Goal: Find specific page/section: Find specific page/section

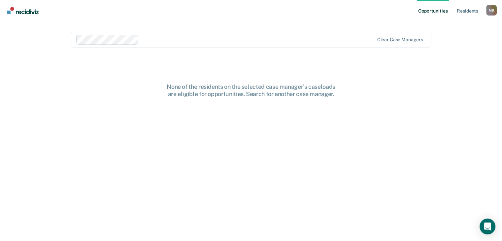
click at [259, 92] on div "None of the residents on the selected case manager's caseloads are eligible for…" at bounding box center [251, 90] width 211 height 14
click at [381, 108] on div "None of the residents on the selected case manager's caseloads are eligible for…" at bounding box center [251, 166] width 361 height 167
click at [441, 14] on link "Opportunities" at bounding box center [433, 10] width 32 height 21
click at [466, 9] on link "Resident s" at bounding box center [468, 10] width 24 height 21
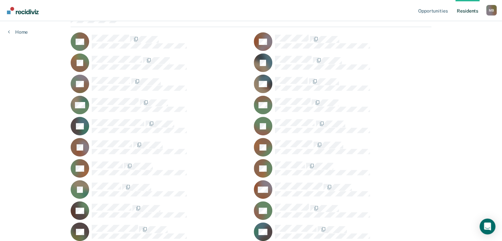
scroll to position [61, 0]
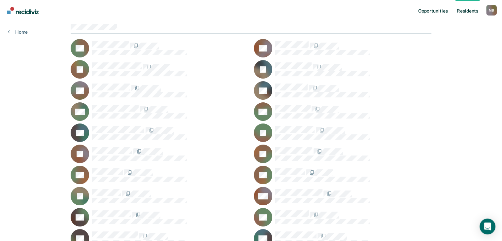
click at [432, 15] on link "Opportunities" at bounding box center [433, 10] width 32 height 21
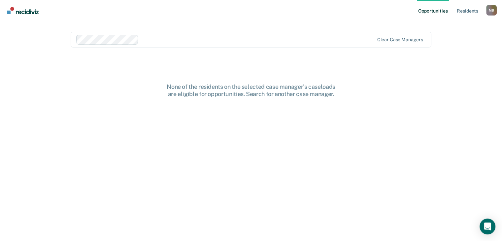
click at [187, 117] on div "None of the residents on the selected case manager's caseloads are eligible for…" at bounding box center [251, 166] width 361 height 167
click at [152, 117] on div "None of the residents on the selected case manager's caseloads are eligible for…" at bounding box center [251, 166] width 361 height 167
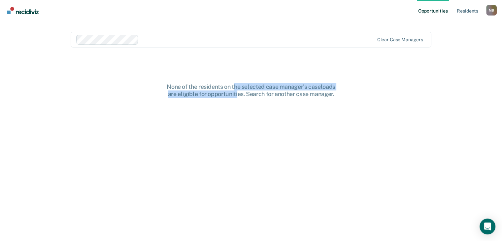
drag, startPoint x: 236, startPoint y: 105, endPoint x: 235, endPoint y: 88, distance: 17.5
click at [235, 88] on div "None of the residents on the selected case manager's caseloads are eligible for…" at bounding box center [251, 166] width 361 height 167
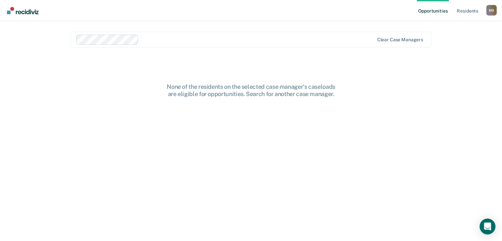
click at [290, 114] on div "None of the residents on the selected case manager's caseloads are eligible for…" at bounding box center [251, 166] width 361 height 167
click at [232, 112] on div "None of the residents on the selected case manager's caseloads are eligible for…" at bounding box center [251, 166] width 361 height 167
